Goal: Task Accomplishment & Management: Complete application form

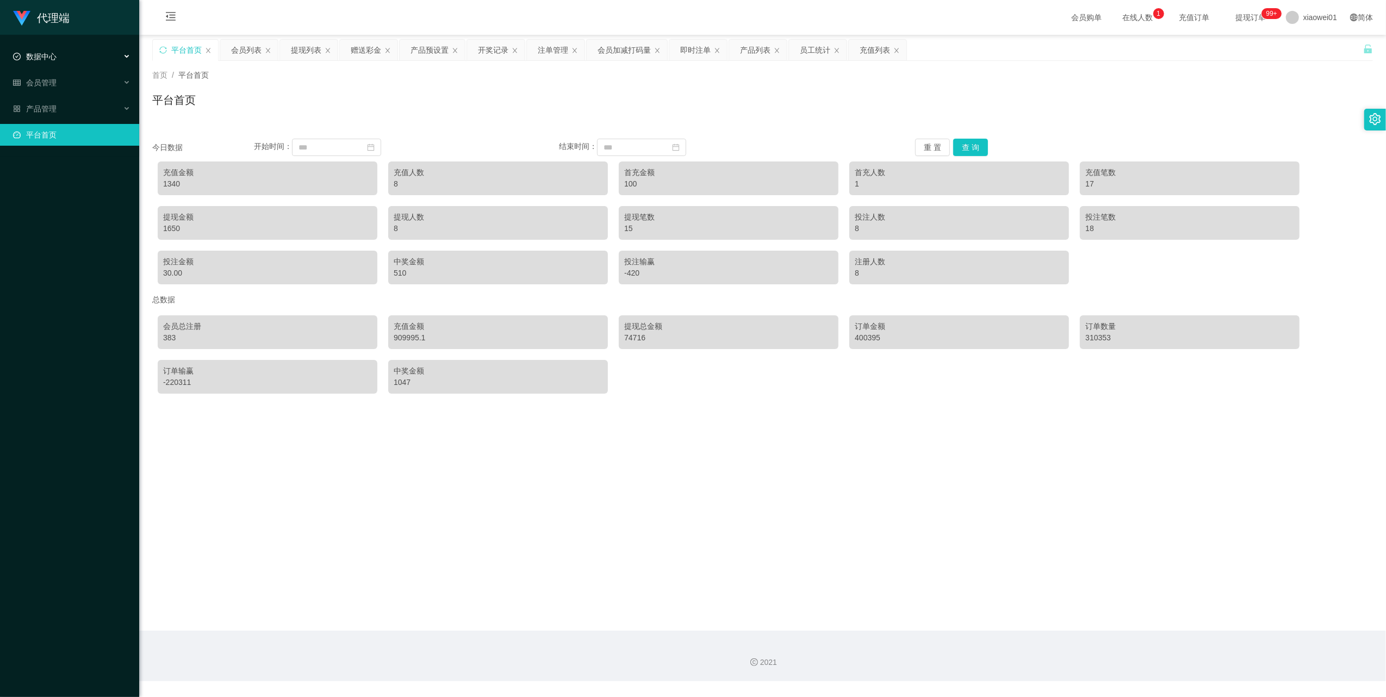
drag, startPoint x: 0, startPoint y: 0, endPoint x: 27, endPoint y: 48, distance: 55.5
click at [27, 48] on div "数据中心" at bounding box center [69, 57] width 139 height 22
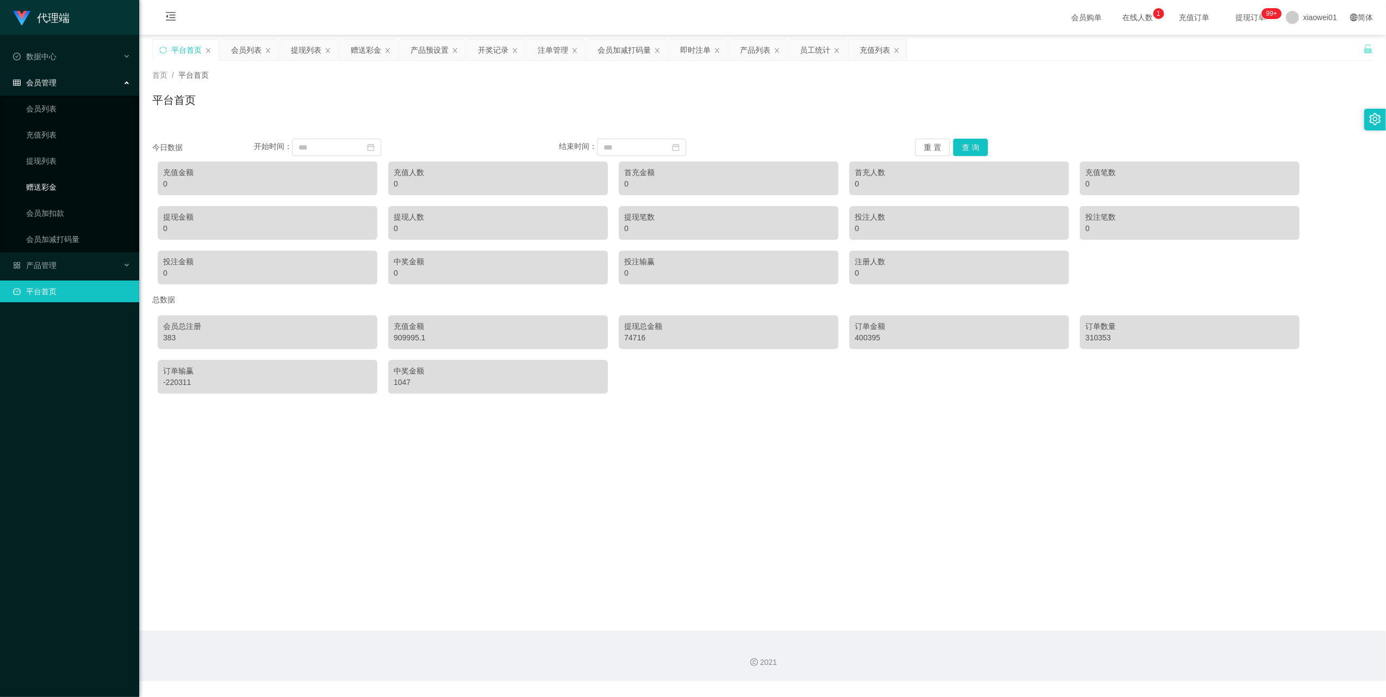
click at [46, 179] on link "赠送彩金" at bounding box center [78, 187] width 104 height 22
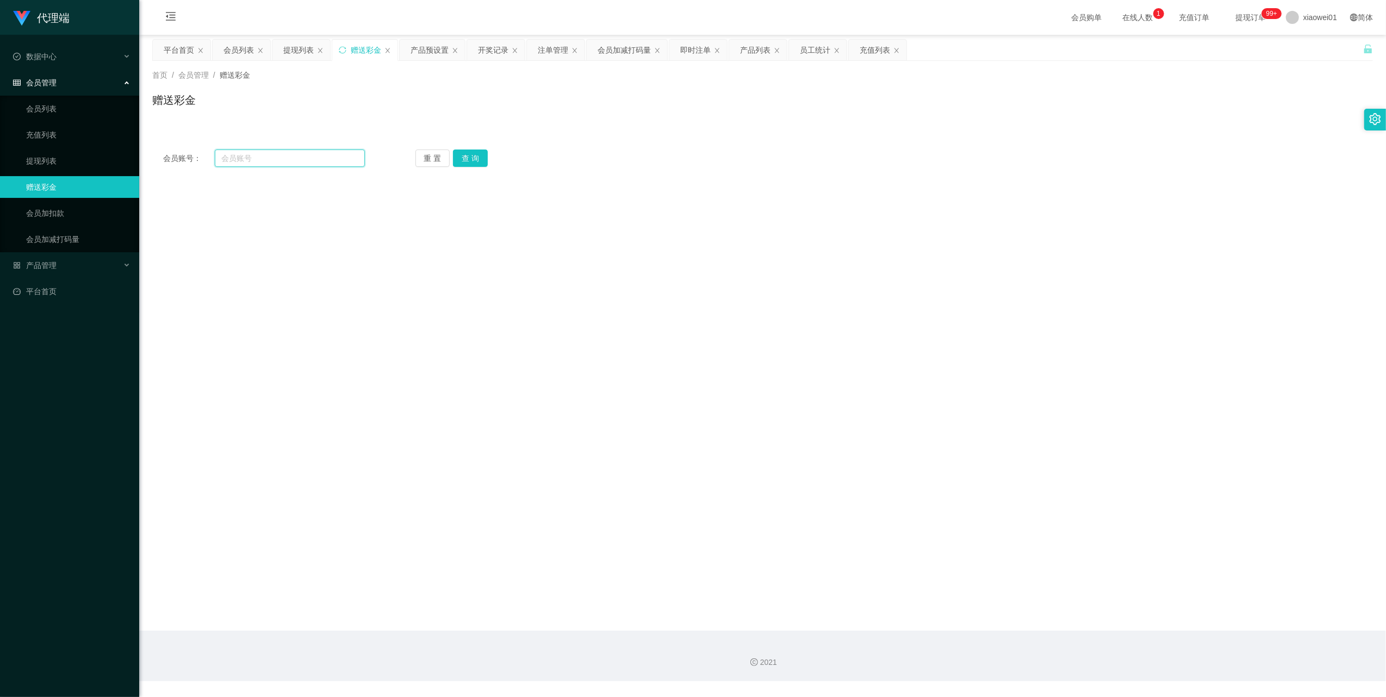
click at [288, 159] on input "text" at bounding box center [290, 157] width 150 height 17
paste input "Sin8888"
click at [468, 157] on button "查 询" at bounding box center [470, 157] width 35 height 17
click at [276, 164] on input "Sin8888" at bounding box center [290, 157] width 150 height 17
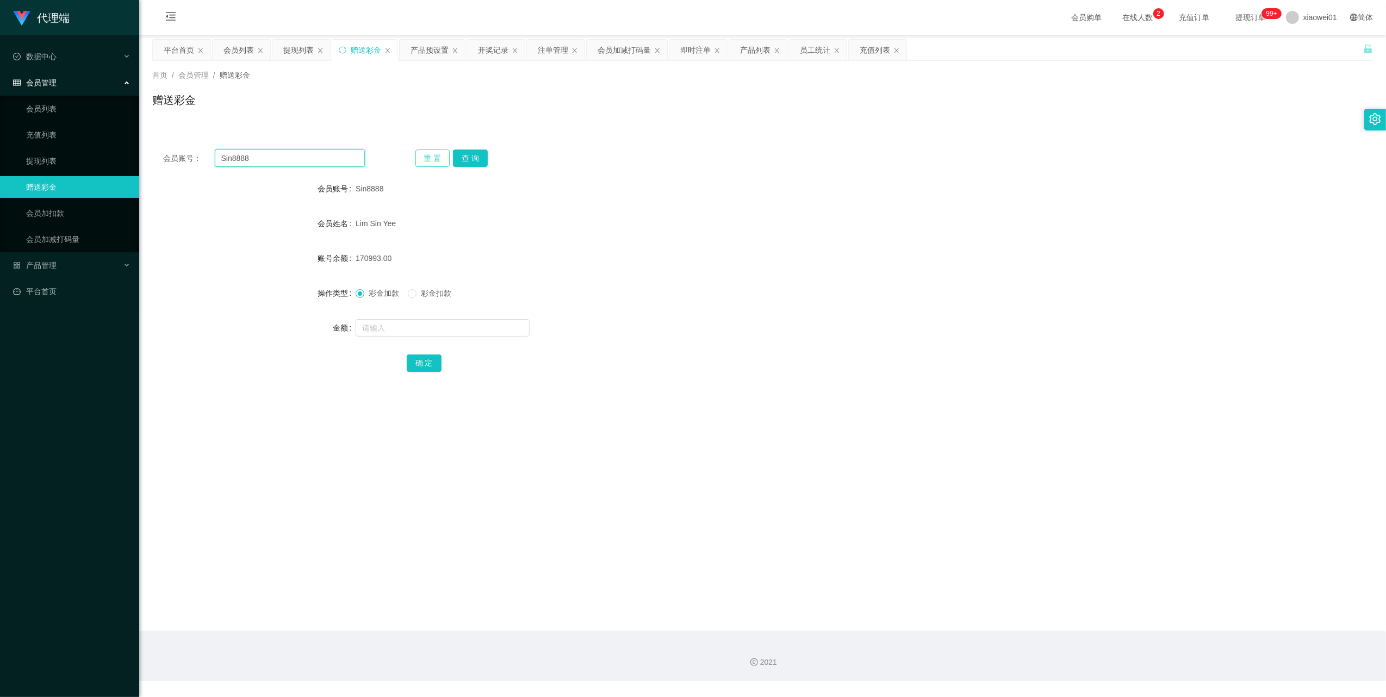
paste input "yeott"
type input "yeott"
click at [481, 154] on button "查 询" at bounding box center [470, 157] width 35 height 17
click at [275, 162] on input "yeott" at bounding box center [290, 157] width 150 height 17
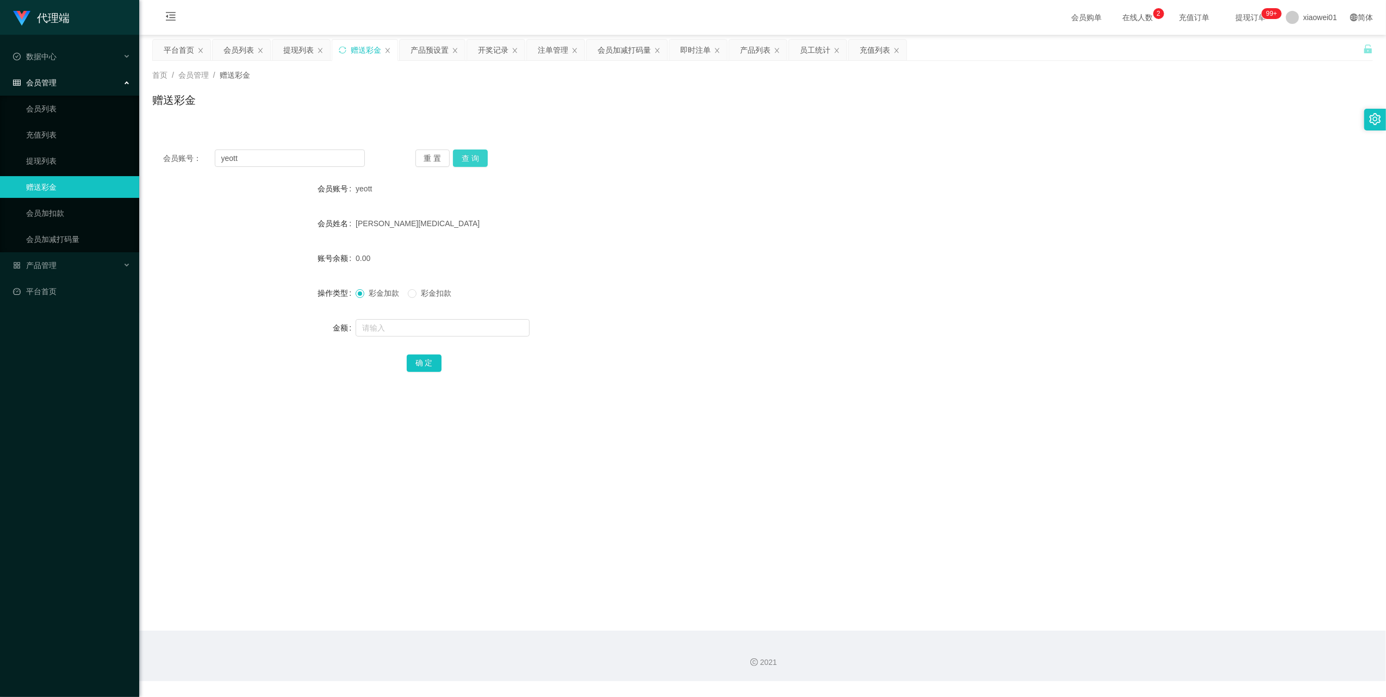
click at [472, 149] on button "查 询" at bounding box center [470, 157] width 35 height 17
click at [48, 159] on link "提现列表" at bounding box center [78, 161] width 104 height 22
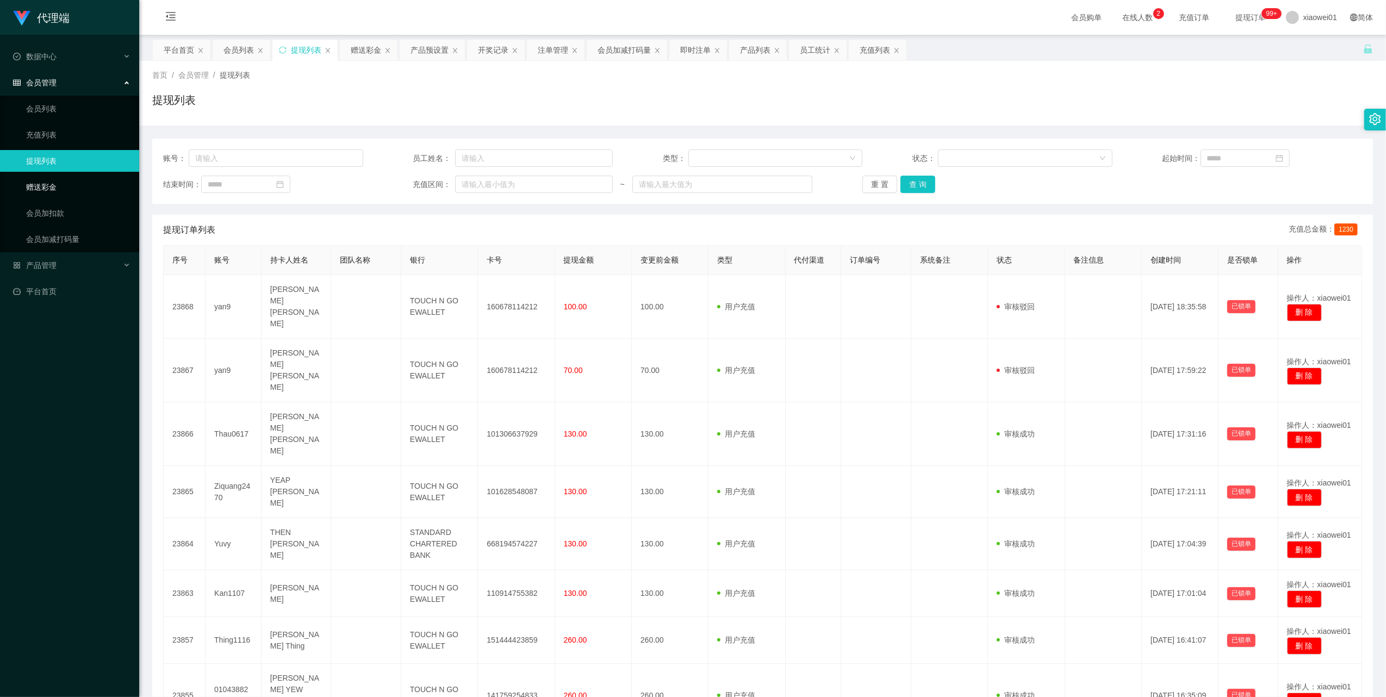
click at [43, 185] on link "赠送彩金" at bounding box center [78, 187] width 104 height 22
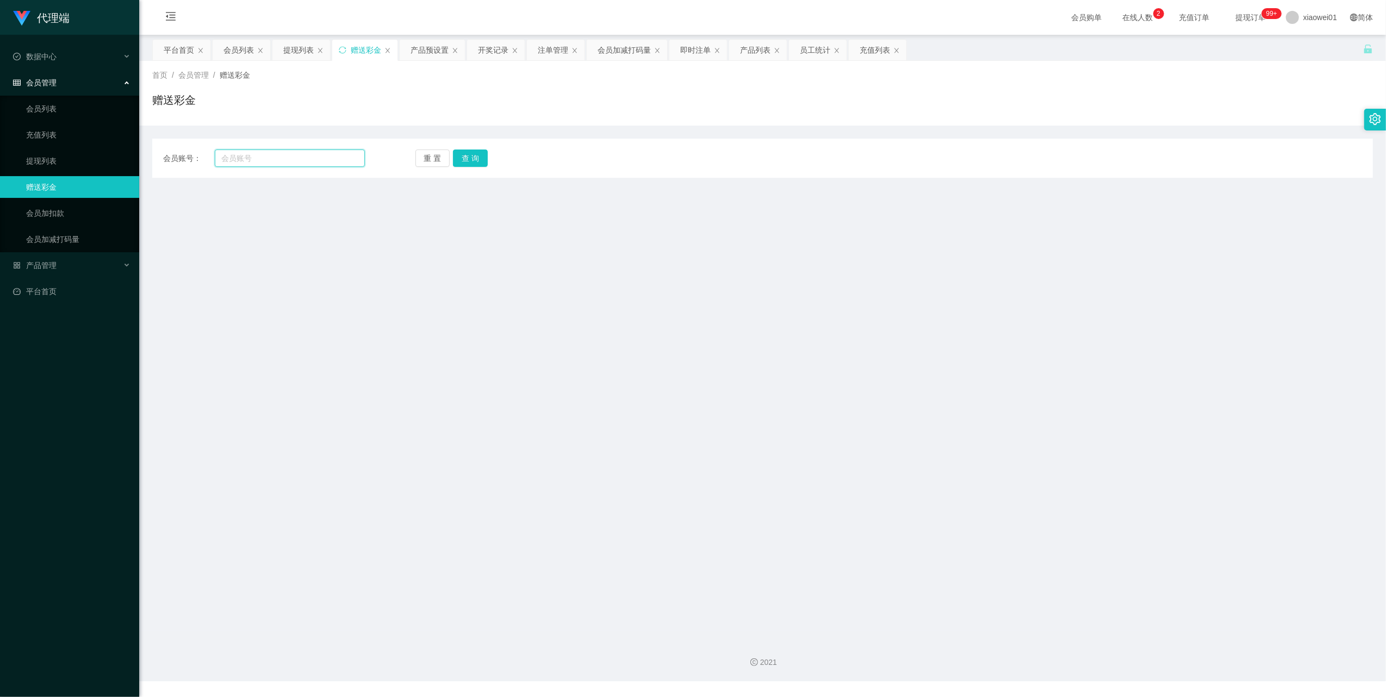
click at [235, 162] on input "text" at bounding box center [290, 157] width 150 height 17
paste input "yeott"
type input "yeott"
click at [466, 161] on button "查 询" at bounding box center [470, 157] width 35 height 17
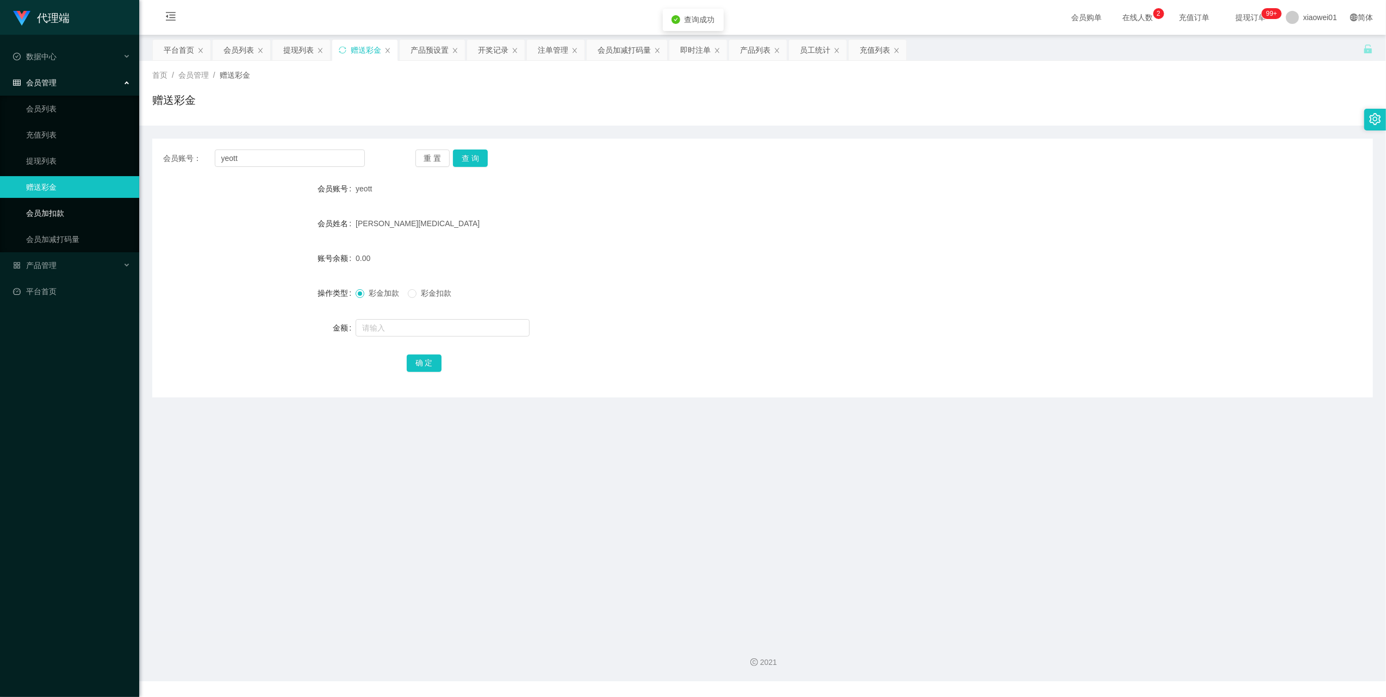
click at [55, 202] on link "会员加扣款" at bounding box center [78, 213] width 104 height 22
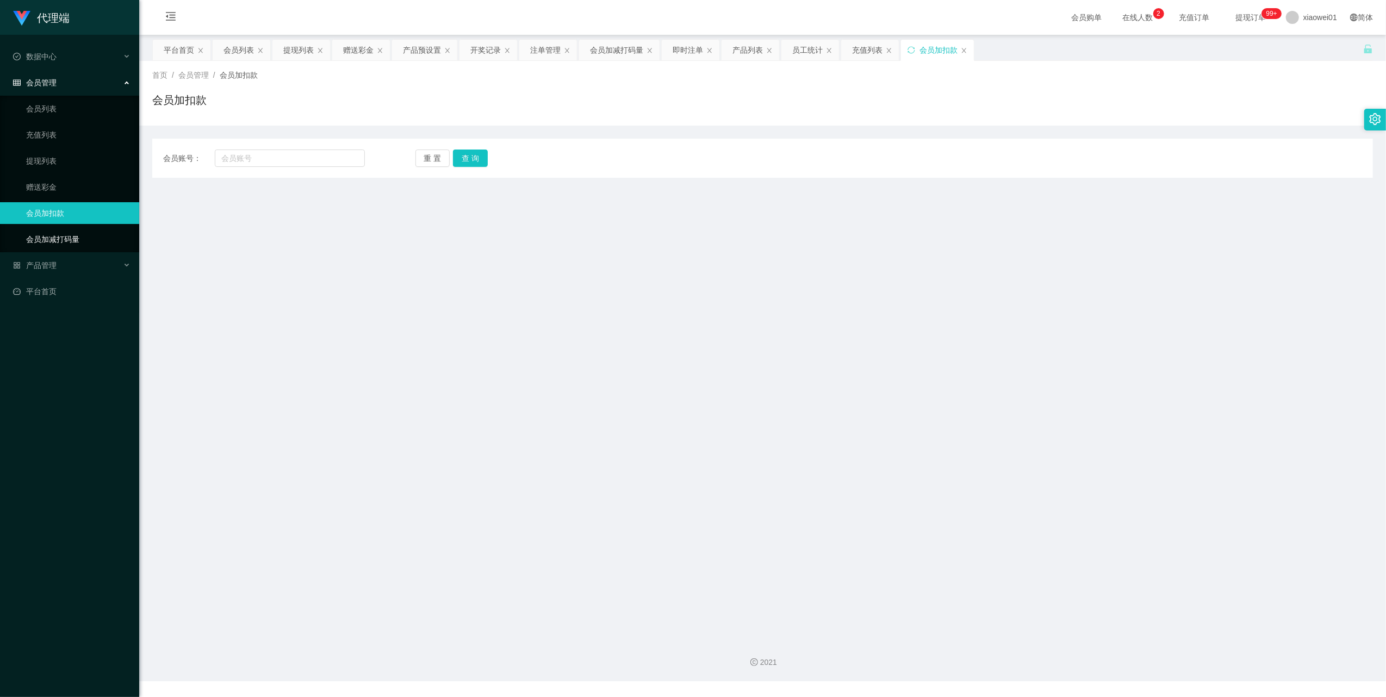
click at [55, 230] on link "会员加减打码量" at bounding box center [78, 239] width 104 height 22
click at [38, 265] on span "产品管理" at bounding box center [34, 265] width 43 height 9
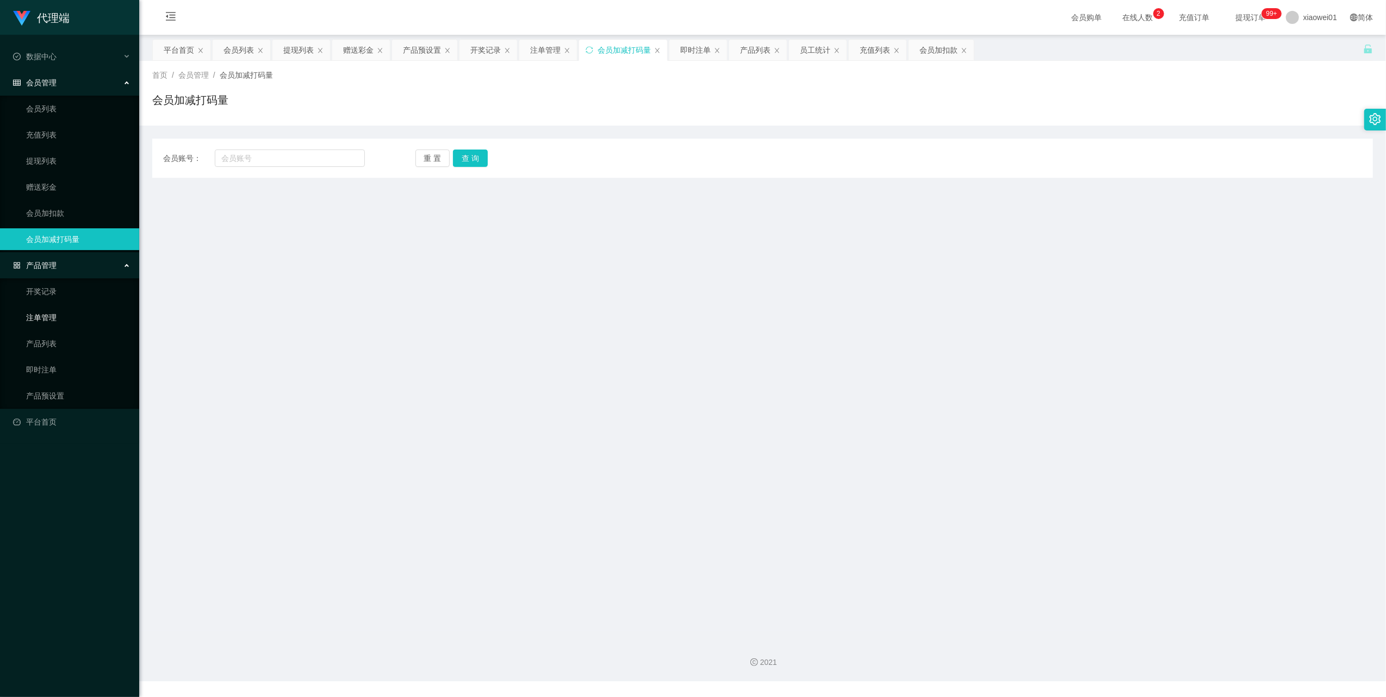
click at [51, 311] on link "注单管理" at bounding box center [78, 318] width 104 height 22
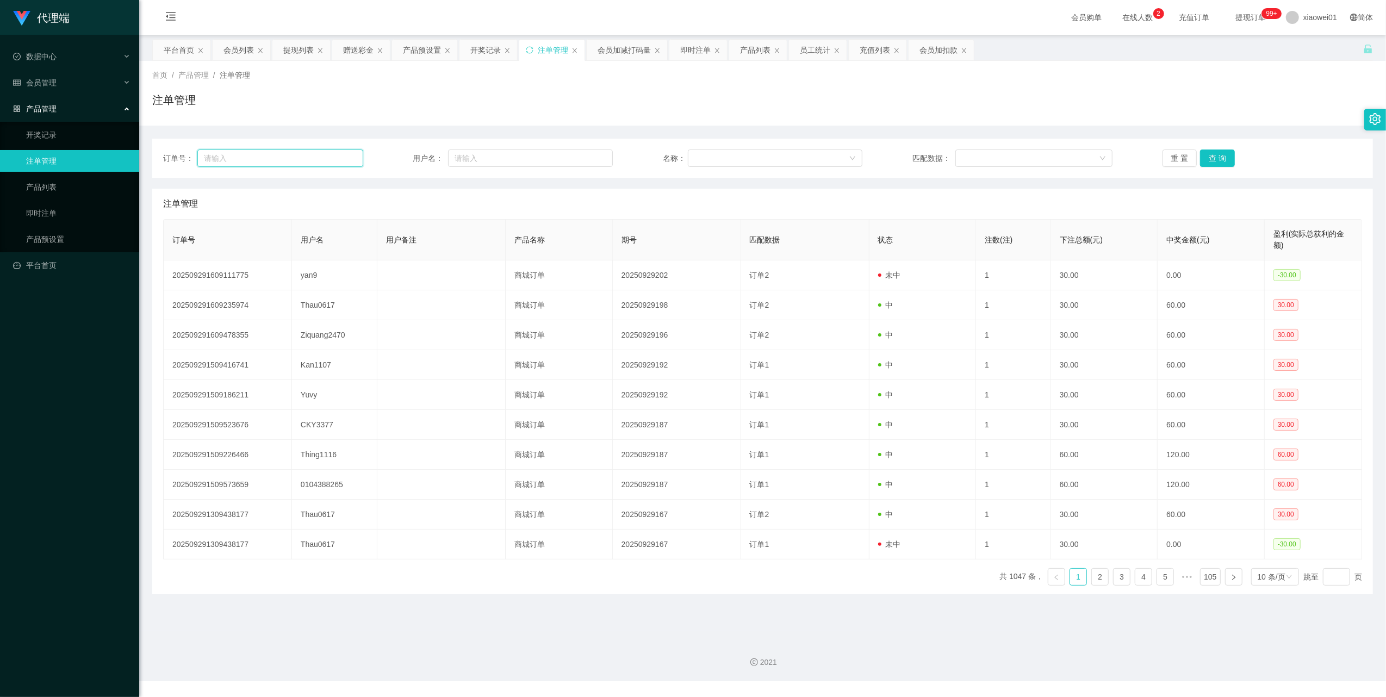
click at [299, 164] on input "text" at bounding box center [280, 157] width 166 height 17
click at [509, 159] on input "text" at bounding box center [530, 157] width 165 height 17
click at [727, 155] on div at bounding box center [771, 158] width 154 height 16
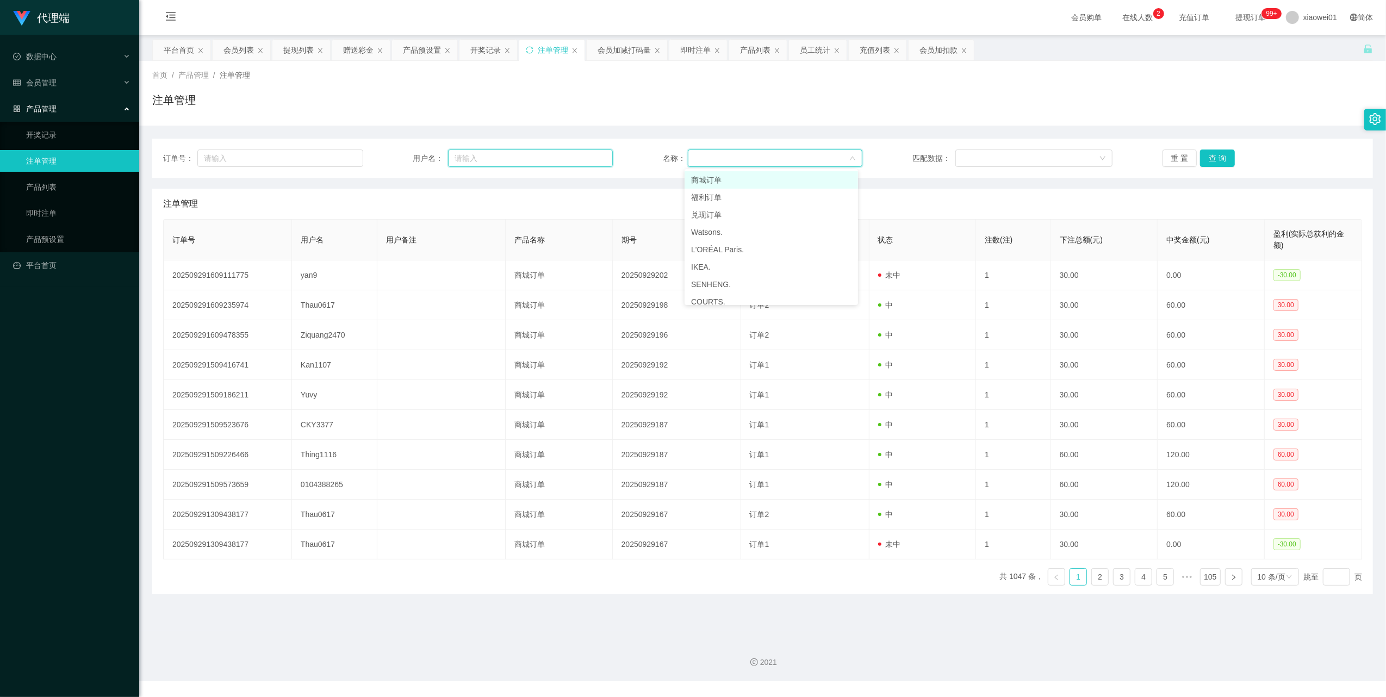
click at [557, 157] on input "text" at bounding box center [530, 157] width 165 height 17
paste input "yeott"
type input "yeott"
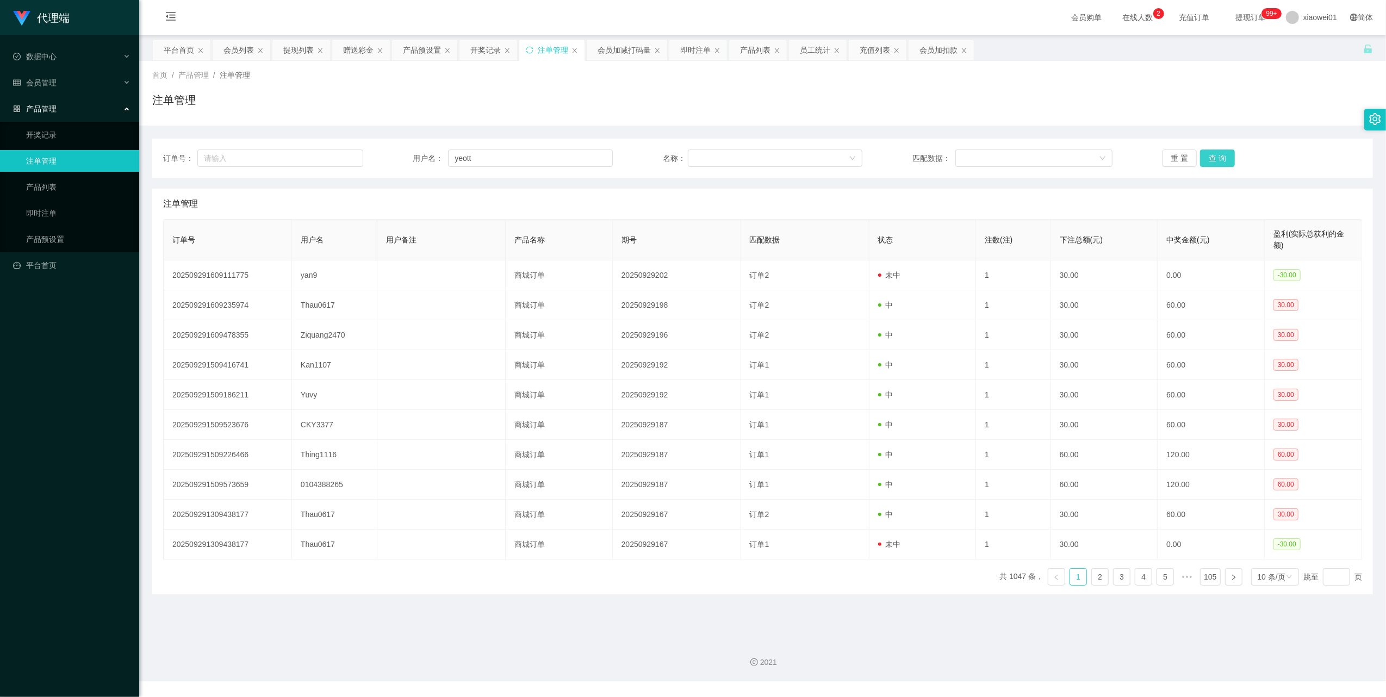
click at [1213, 157] on button "查 询" at bounding box center [1217, 157] width 35 height 17
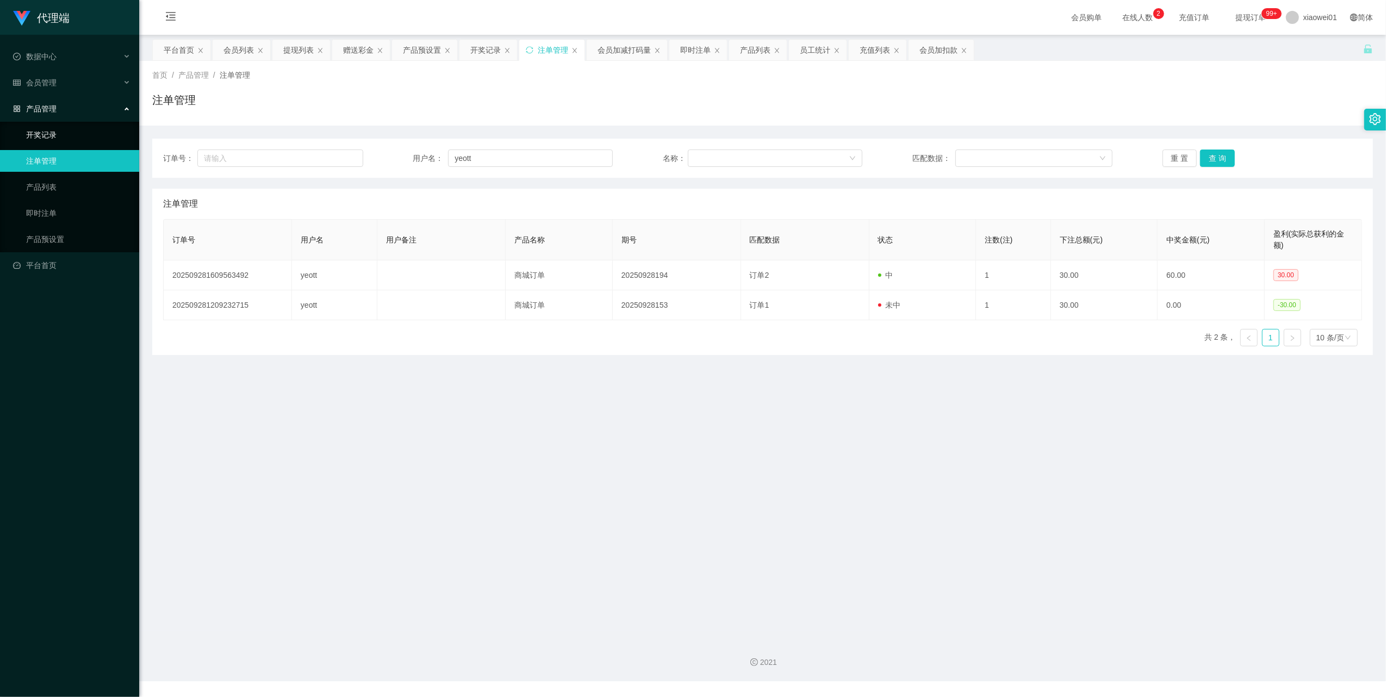
click at [36, 127] on link "开奖记录" at bounding box center [78, 135] width 104 height 22
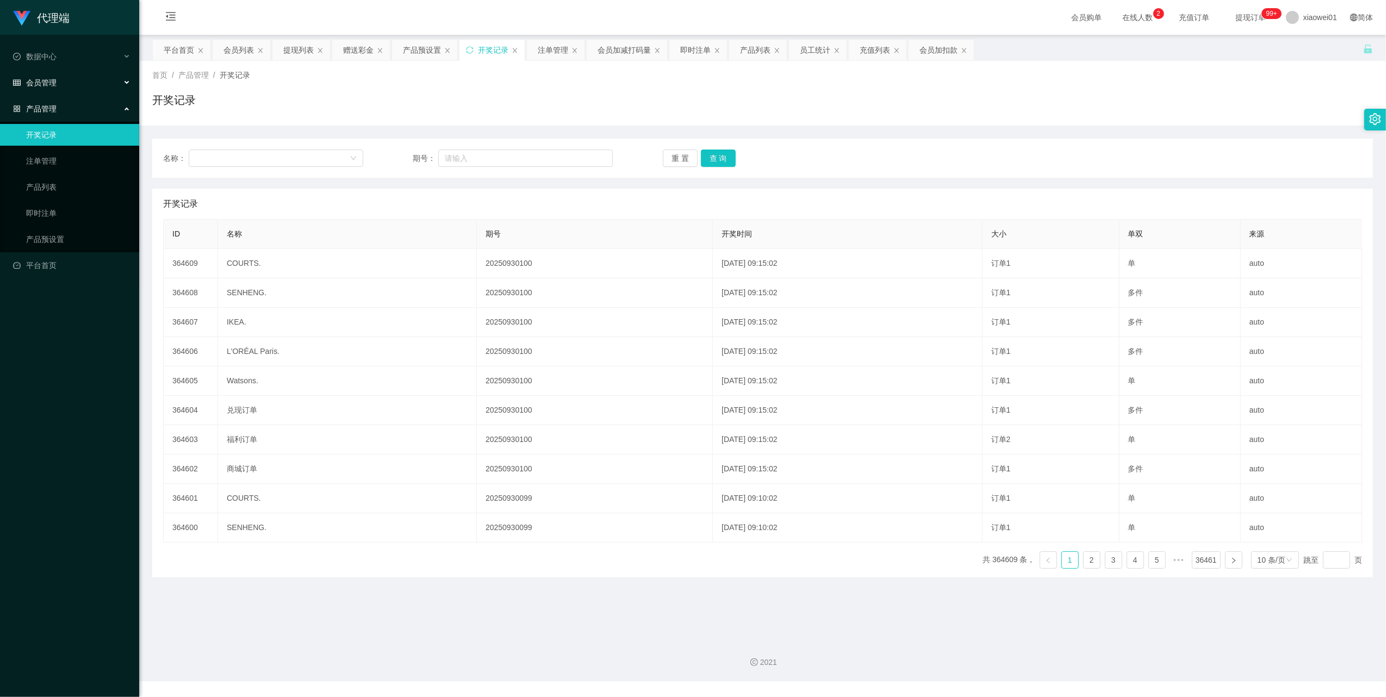
click at [41, 79] on span "会员管理" at bounding box center [34, 82] width 43 height 9
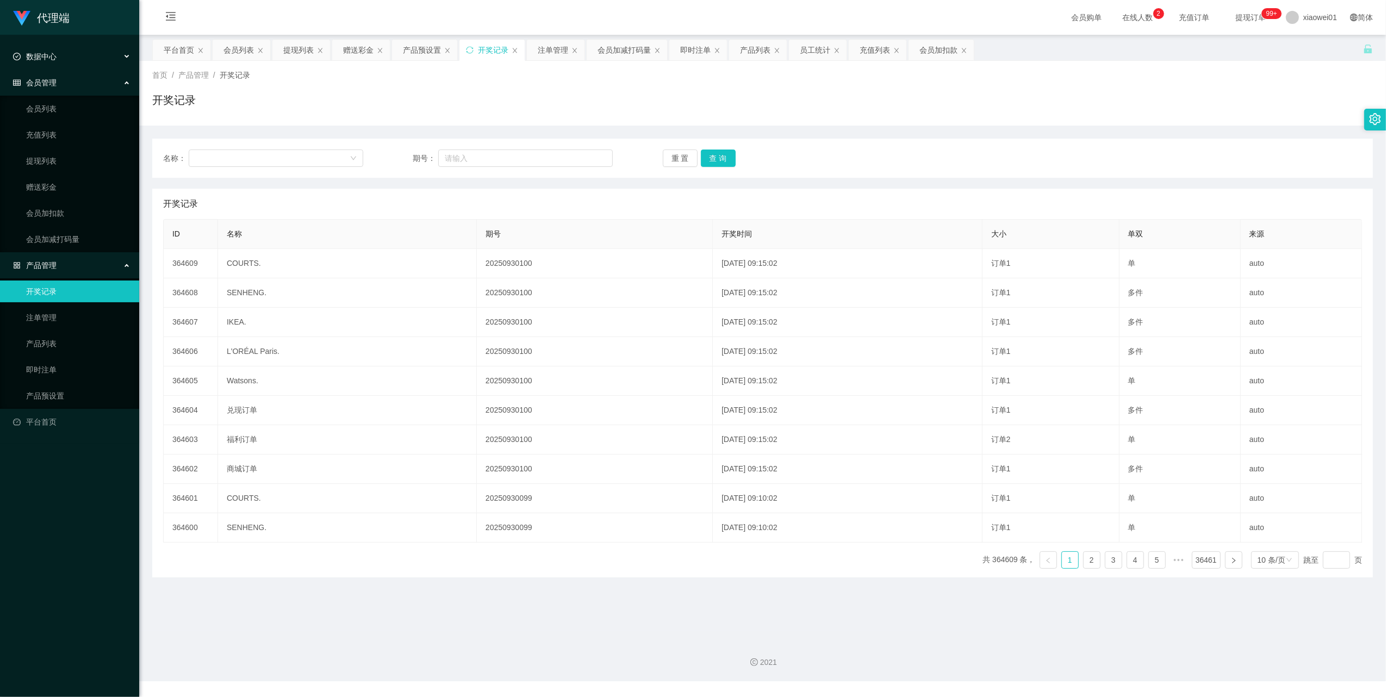
click at [40, 57] on span "数据中心" at bounding box center [34, 56] width 43 height 9
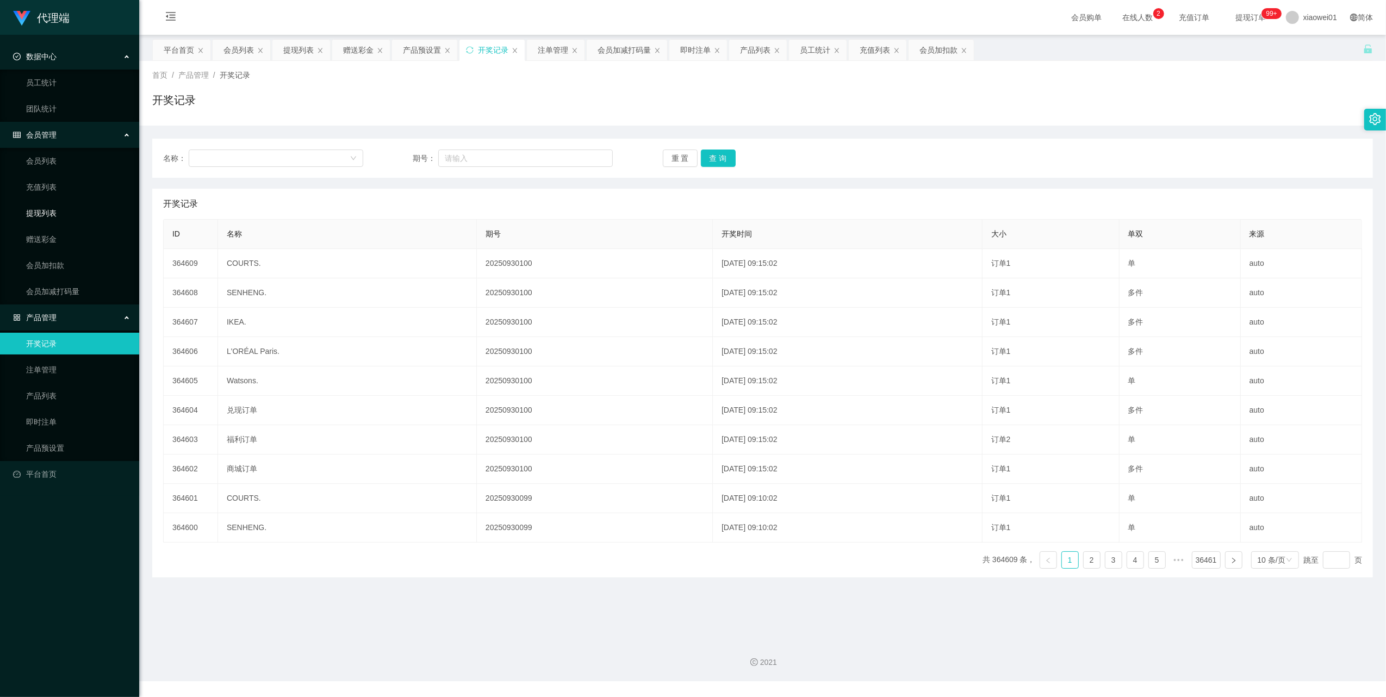
click at [49, 209] on link "提现列表" at bounding box center [78, 213] width 104 height 22
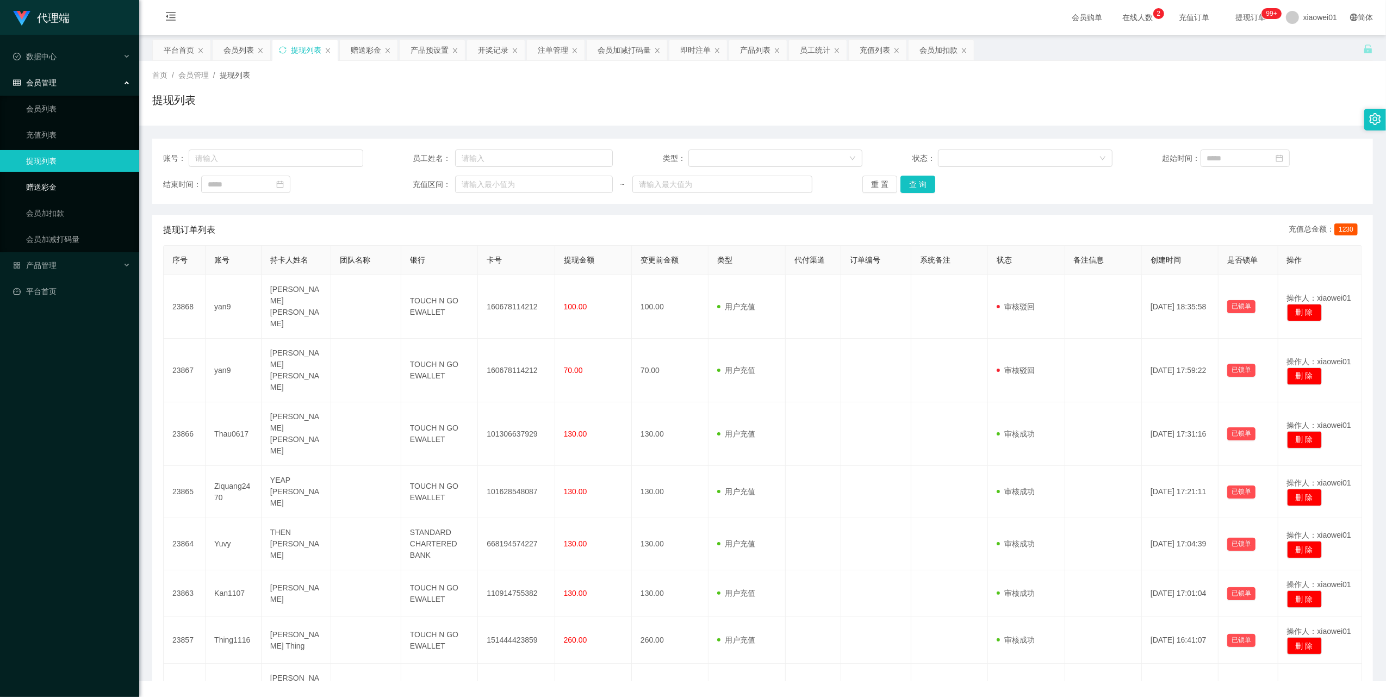
click at [46, 189] on link "赠送彩金" at bounding box center [78, 187] width 104 height 22
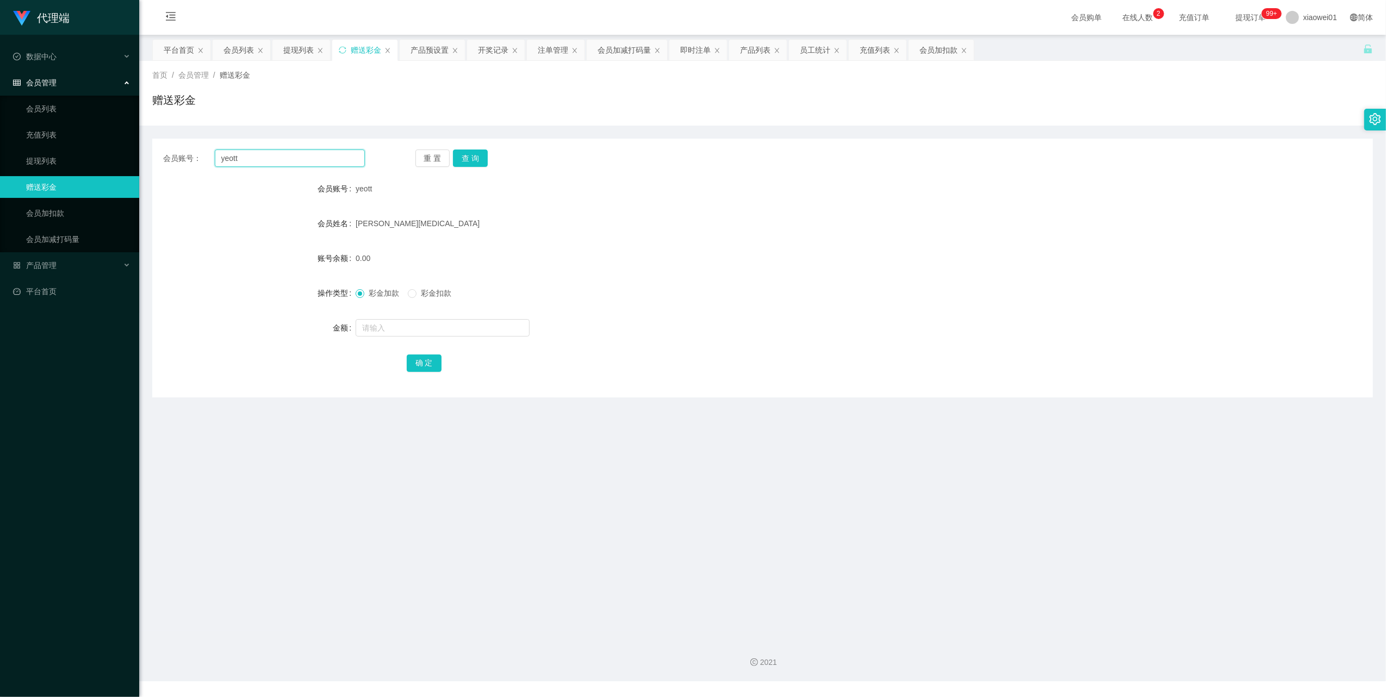
click at [310, 161] on input "yeott" at bounding box center [290, 157] width 150 height 17
click at [473, 155] on button "查 询" at bounding box center [470, 157] width 35 height 17
click at [462, 163] on button "查 询" at bounding box center [470, 157] width 35 height 17
click at [35, 155] on link "提现列表" at bounding box center [78, 161] width 104 height 22
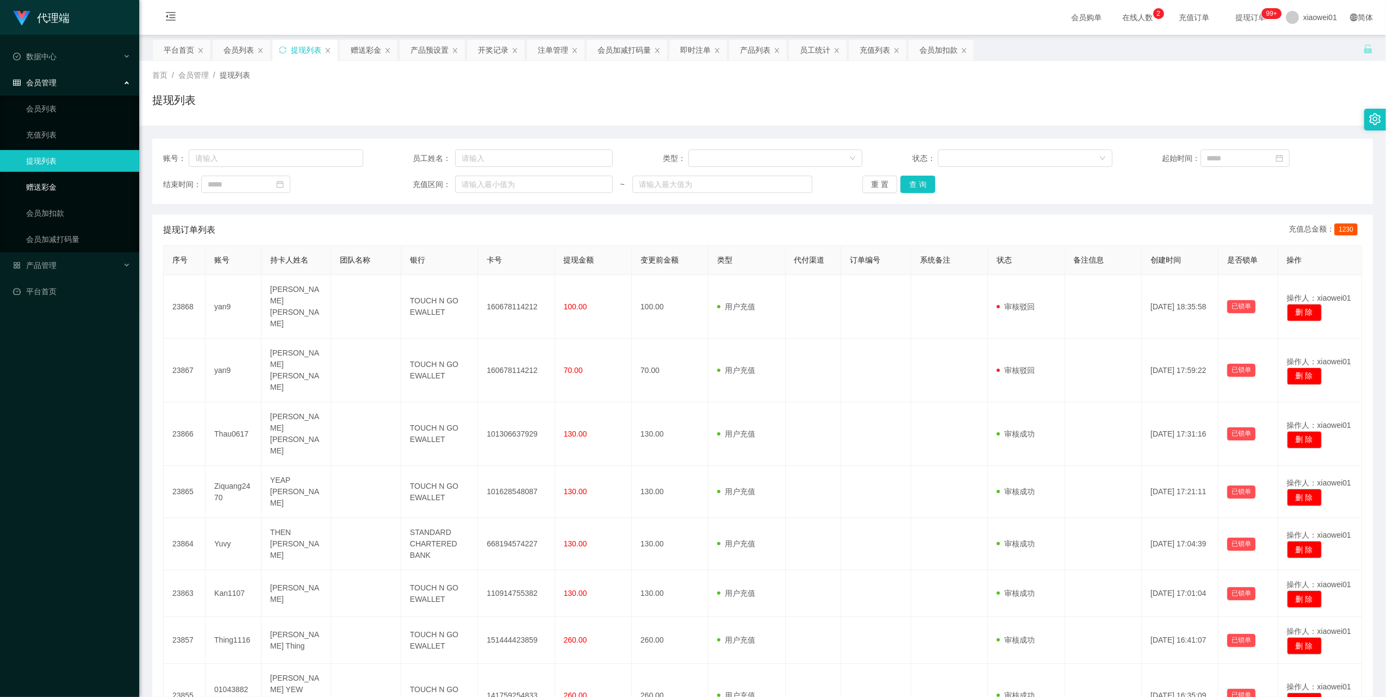
click at [53, 188] on link "赠送彩金" at bounding box center [78, 187] width 104 height 22
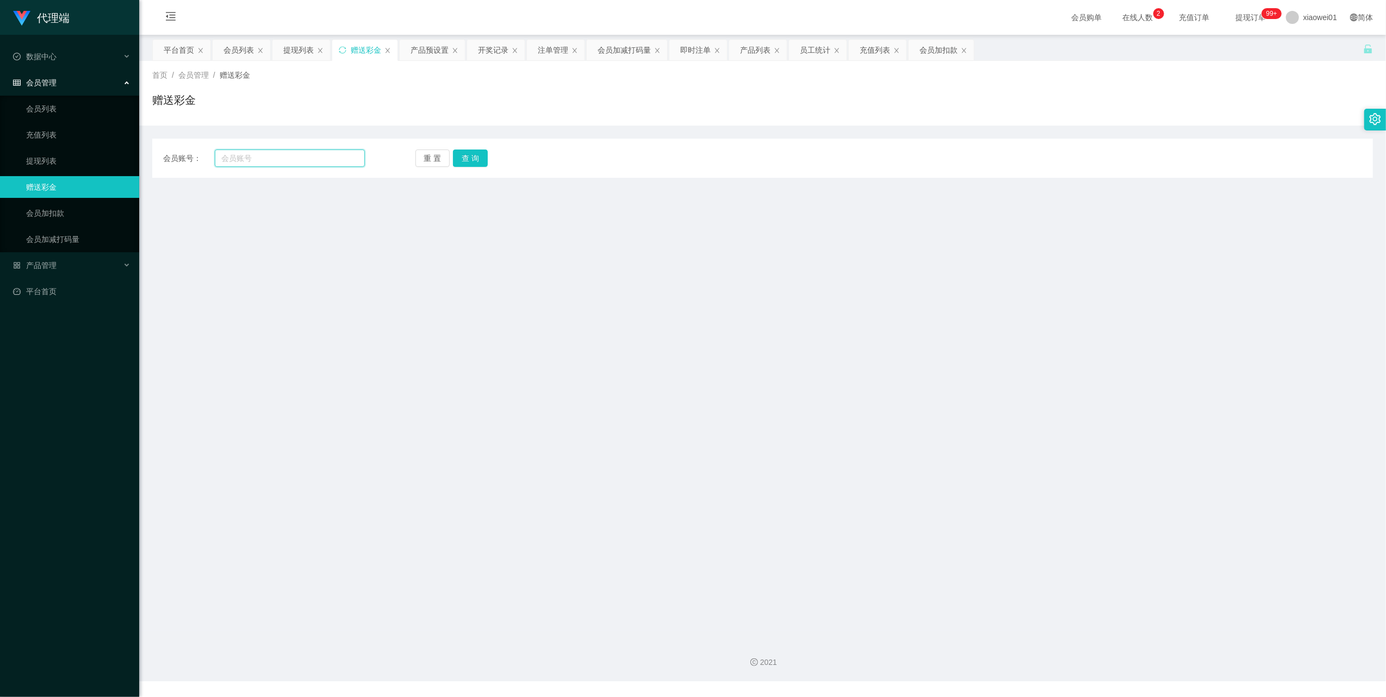
click at [242, 155] on input "text" at bounding box center [290, 157] width 150 height 17
paste input "yeott"
type input "yeott"
click at [466, 166] on button "查 询" at bounding box center [470, 157] width 35 height 17
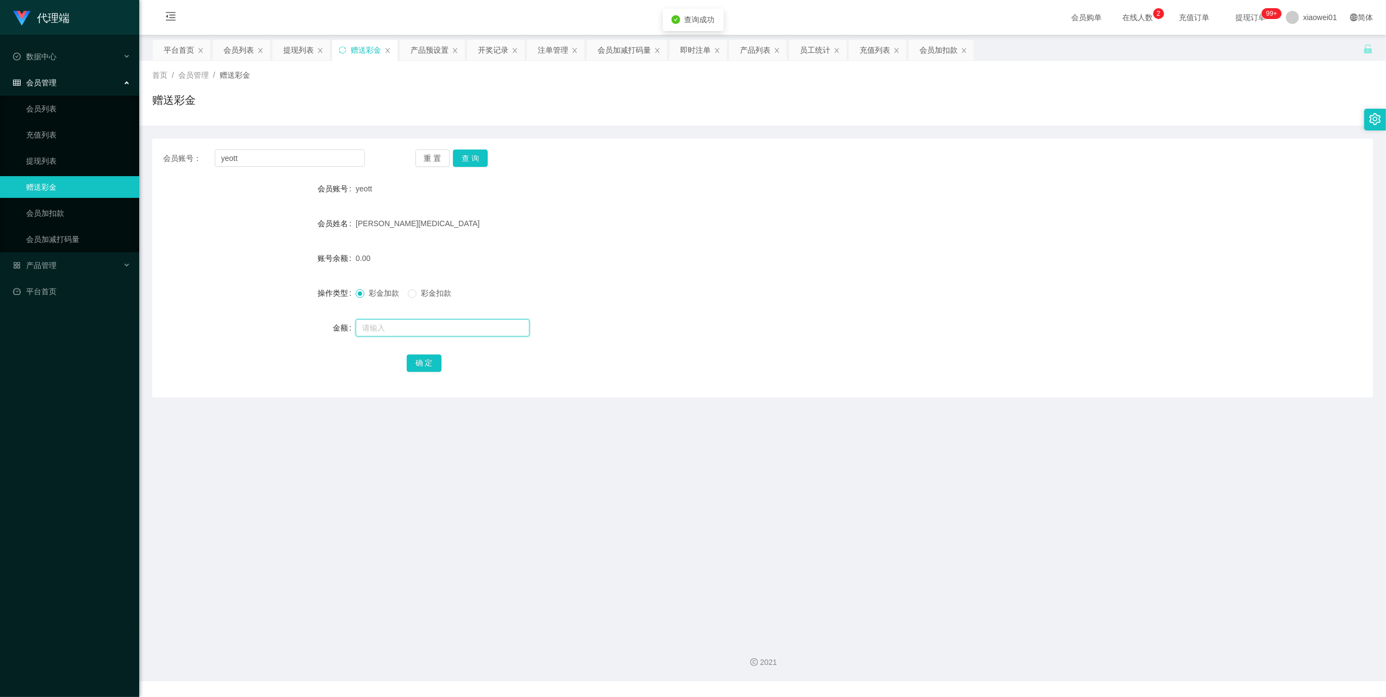
click at [400, 327] on input "text" at bounding box center [443, 327] width 174 height 17
type input "400"
click at [425, 362] on button "确 定" at bounding box center [424, 362] width 35 height 17
click at [251, 161] on input "yeott" at bounding box center [290, 157] width 150 height 17
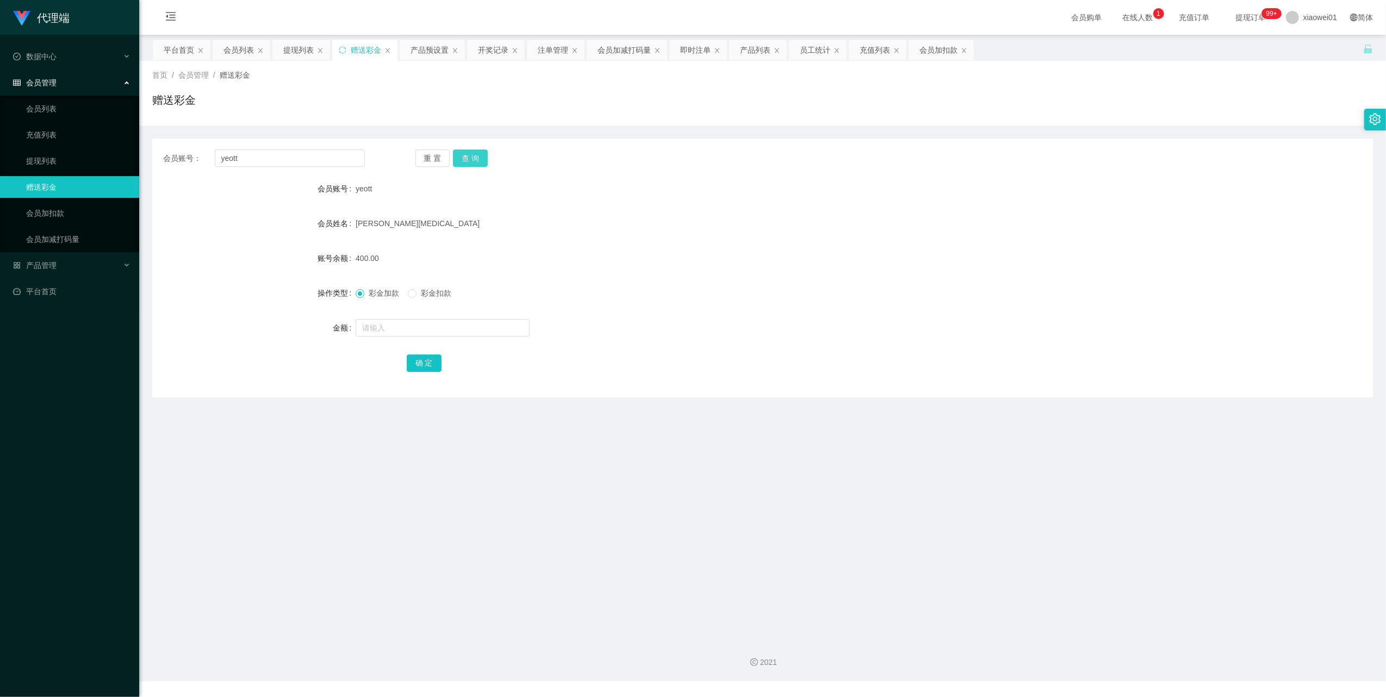
click at [479, 155] on button "查 询" at bounding box center [470, 157] width 35 height 17
click at [472, 166] on button "查 询" at bounding box center [470, 157] width 35 height 17
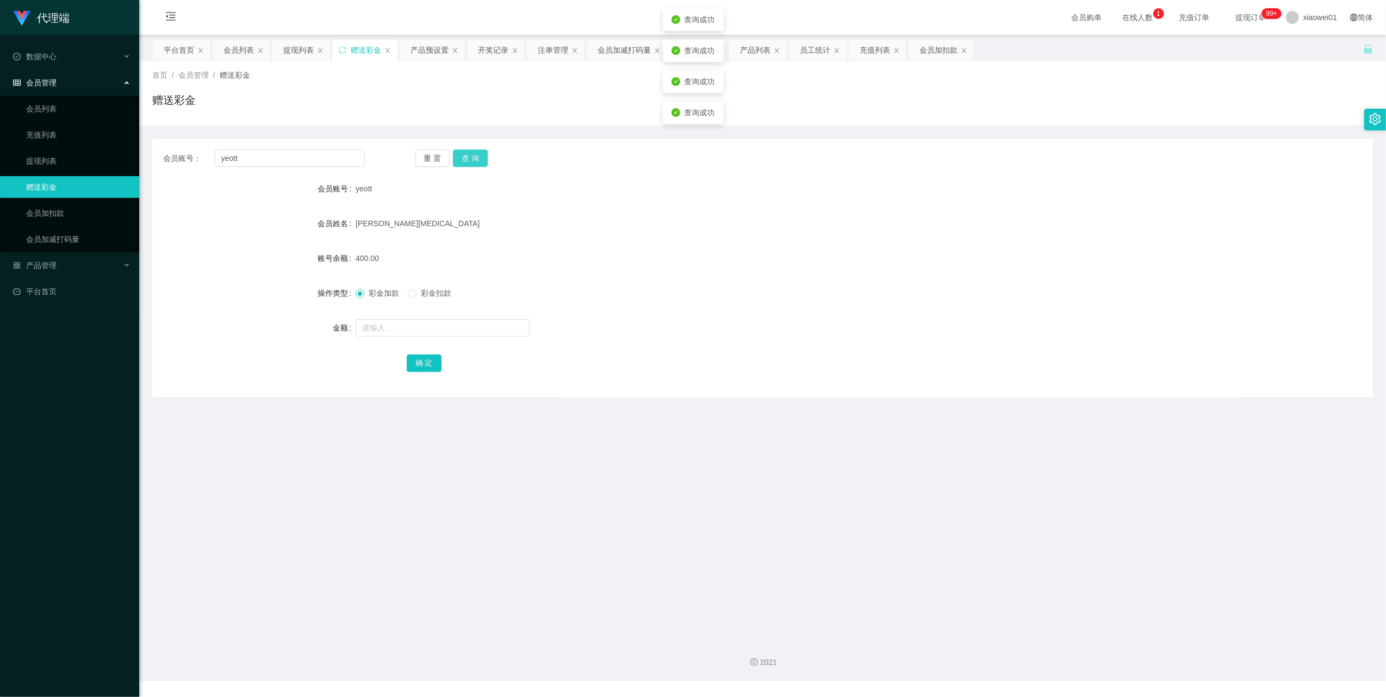
click at [472, 166] on button "查 询" at bounding box center [470, 157] width 35 height 17
click at [464, 159] on button "查 询" at bounding box center [470, 157] width 35 height 17
click at [464, 159] on div "重 置 查 询" at bounding box center [516, 157] width 202 height 17
click at [464, 159] on button "查 询" at bounding box center [470, 157] width 35 height 17
click at [59, 205] on link "会员加扣款" at bounding box center [78, 213] width 104 height 22
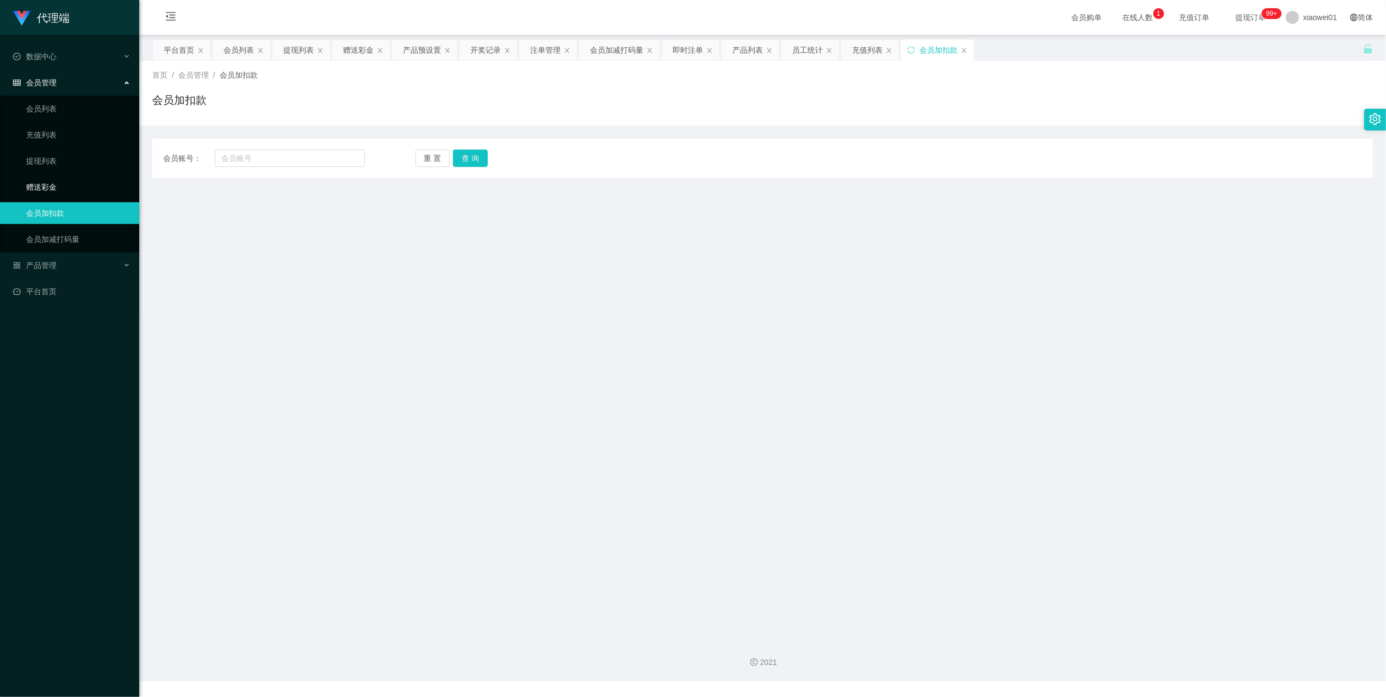
click at [64, 179] on link "赠送彩金" at bounding box center [78, 187] width 104 height 22
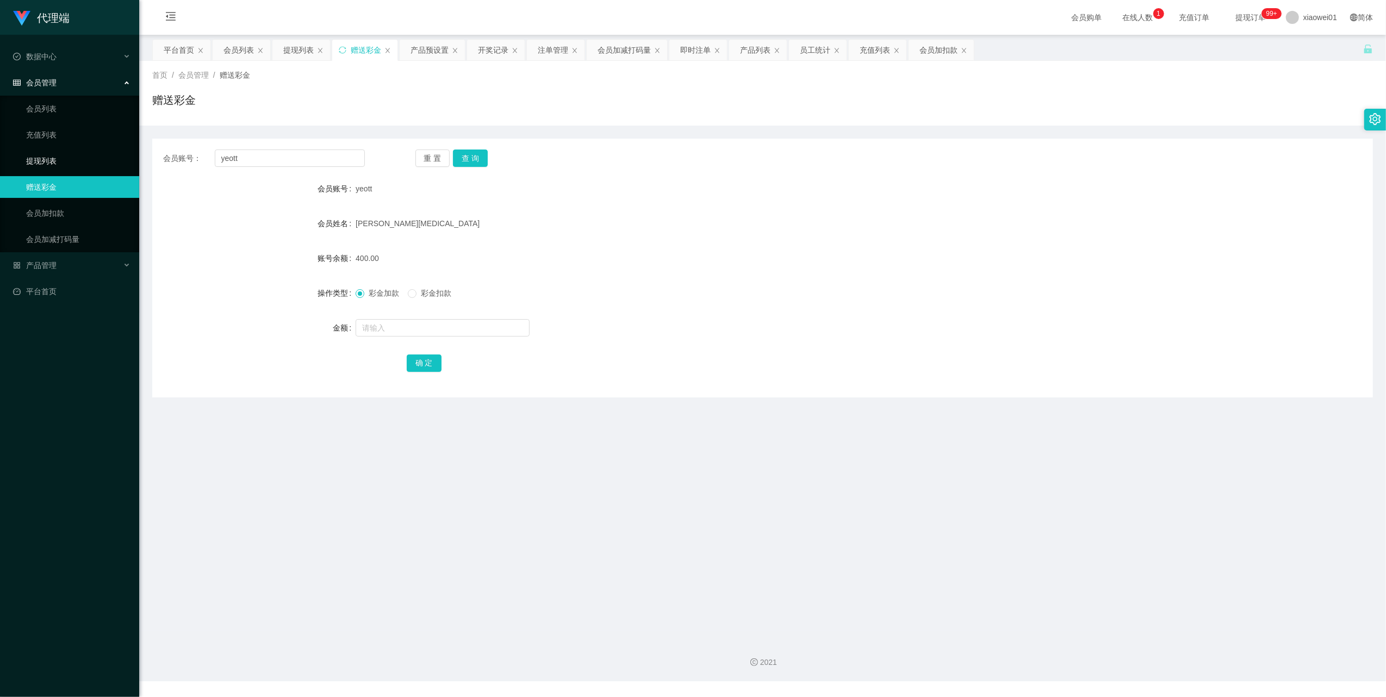
click at [68, 158] on link "提现列表" at bounding box center [78, 161] width 104 height 22
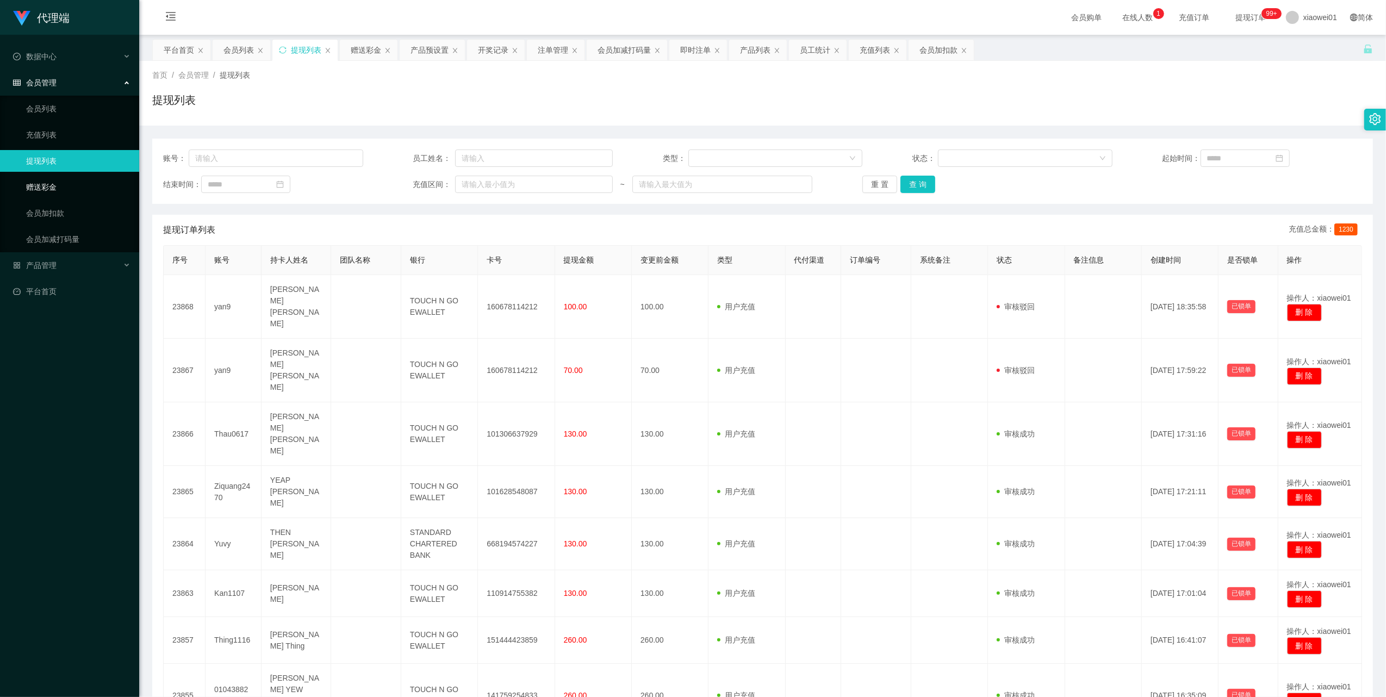
click at [51, 190] on link "赠送彩金" at bounding box center [78, 187] width 104 height 22
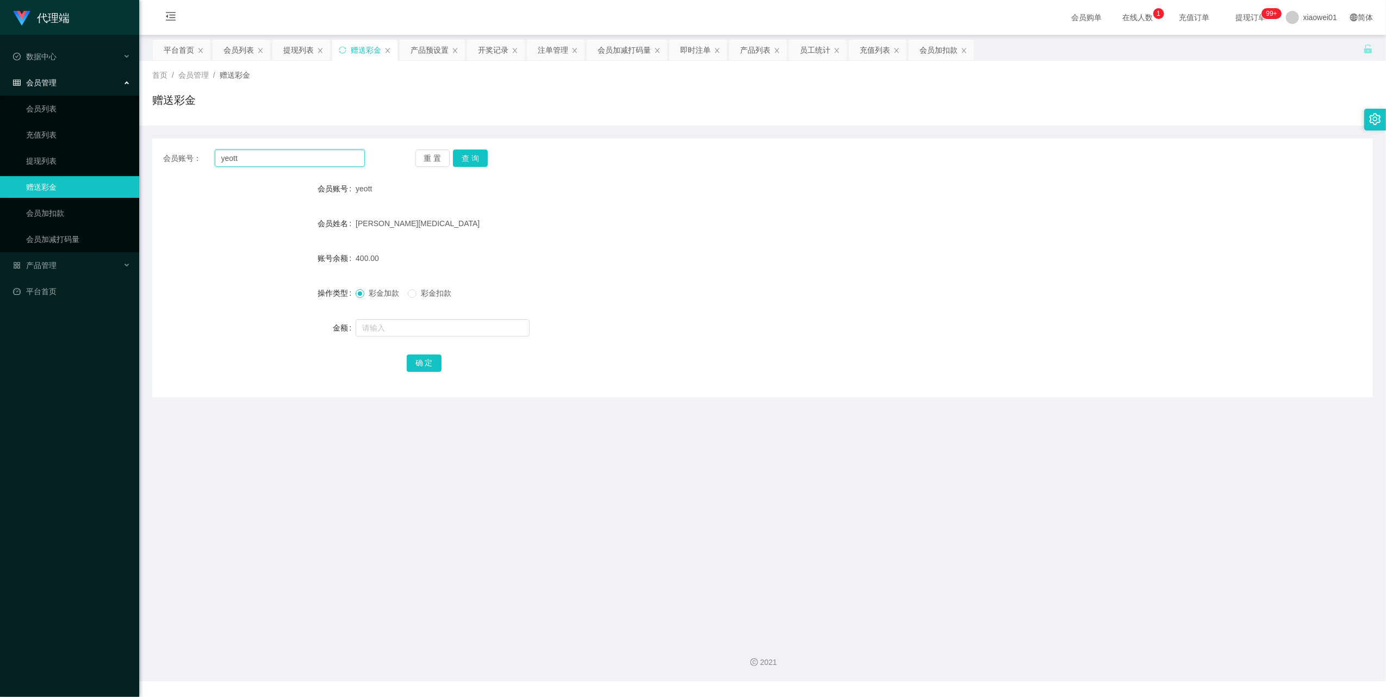
click at [289, 160] on input "yeott" at bounding box center [290, 157] width 150 height 17
click at [475, 164] on button "查 询" at bounding box center [470, 157] width 35 height 17
click at [390, 327] on input "text" at bounding box center [443, 327] width 174 height 17
type input "100"
click at [433, 366] on button "确 定" at bounding box center [424, 362] width 35 height 17
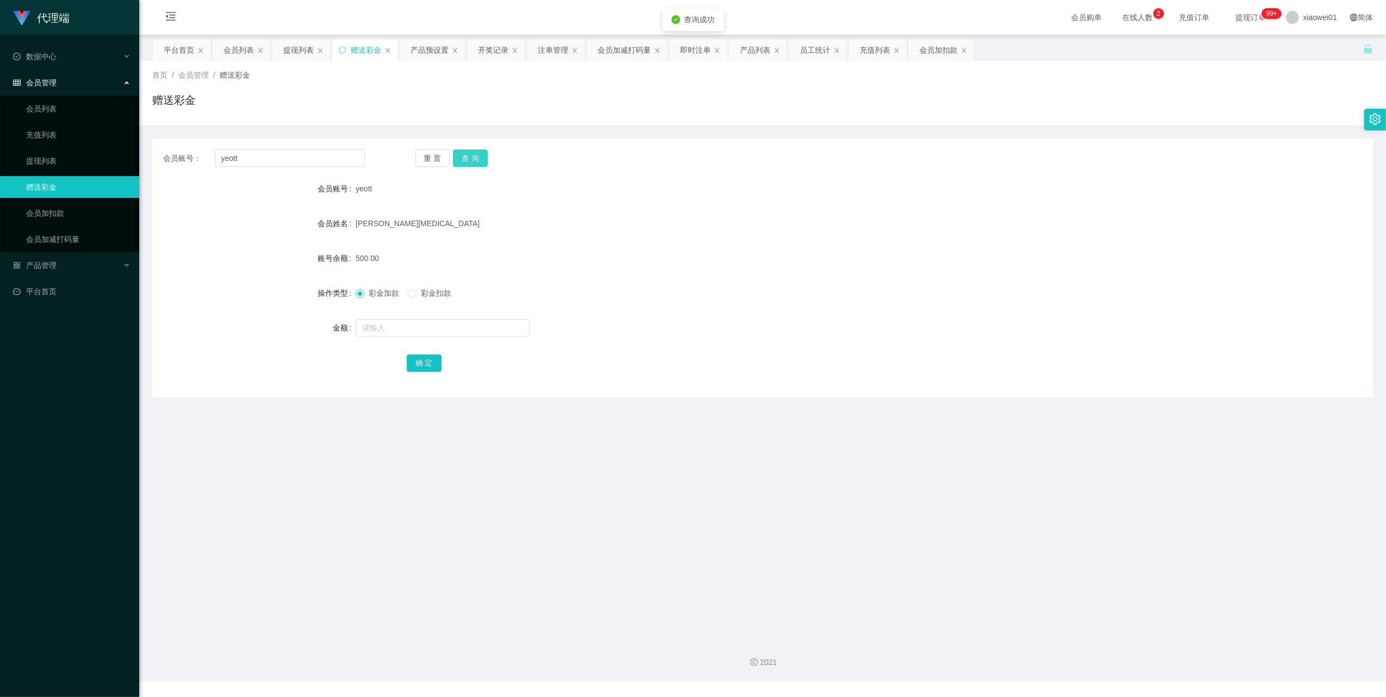
click at [477, 159] on button "查 询" at bounding box center [470, 157] width 35 height 17
